Goal: Find specific page/section: Find specific page/section

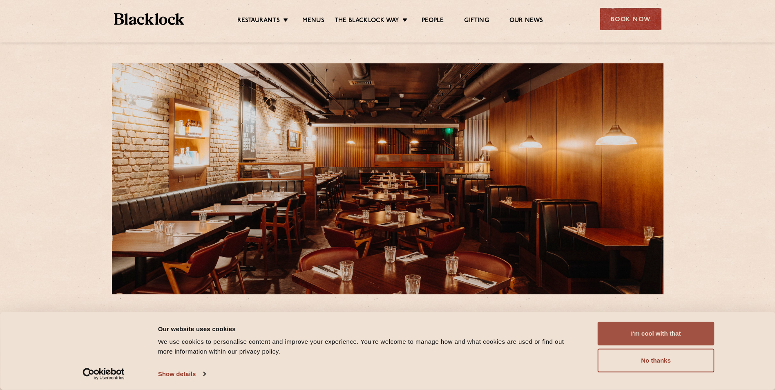
click at [673, 336] on button "I'm cool with that" at bounding box center [656, 334] width 117 height 24
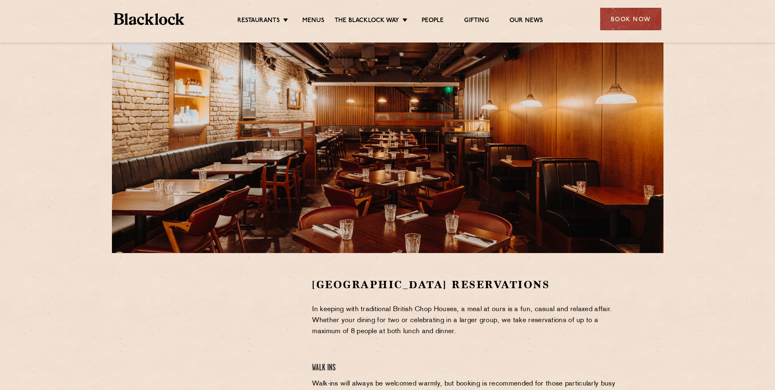
scroll to position [41, 0]
click at [314, 22] on link "Menus" at bounding box center [313, 21] width 22 height 9
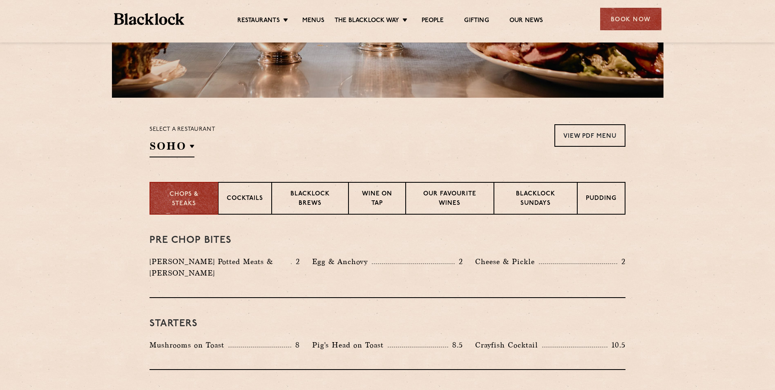
scroll to position [204, 0]
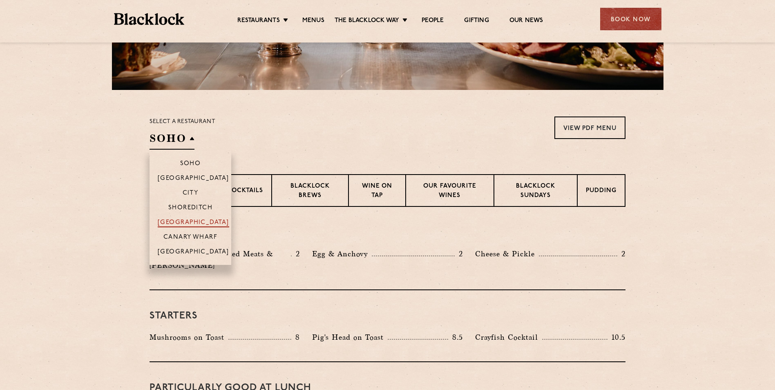
click at [177, 222] on p "[GEOGRAPHIC_DATA]" at bounding box center [194, 223] width 72 height 8
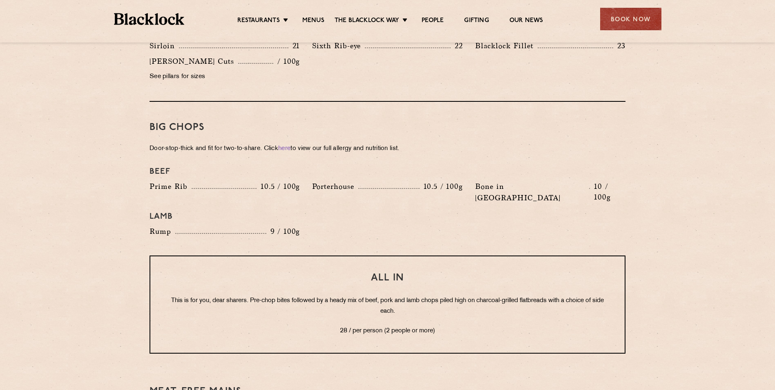
scroll to position [858, 0]
